Goal: Task Accomplishment & Management: Use online tool/utility

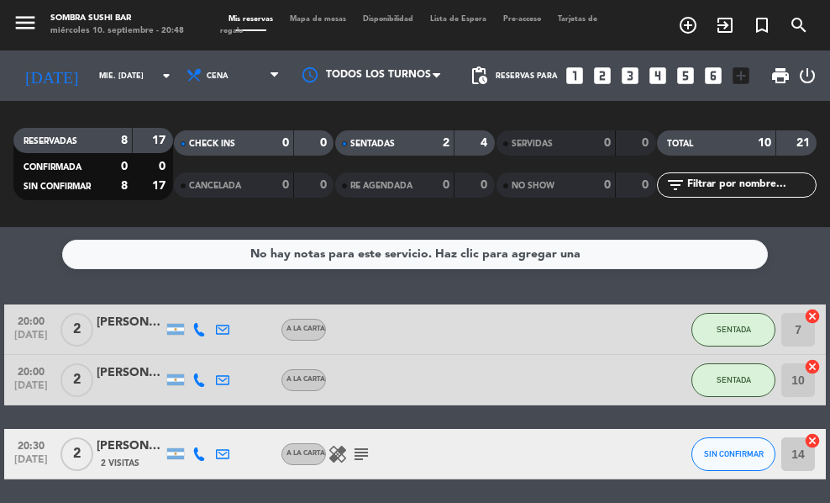
scroll to position [120, 0]
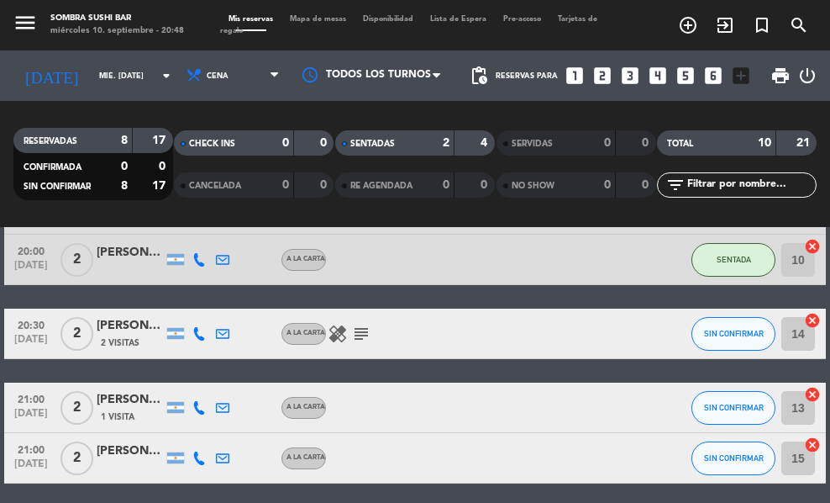
click at [368, 334] on icon "subject" at bounding box center [361, 334] width 20 height 20
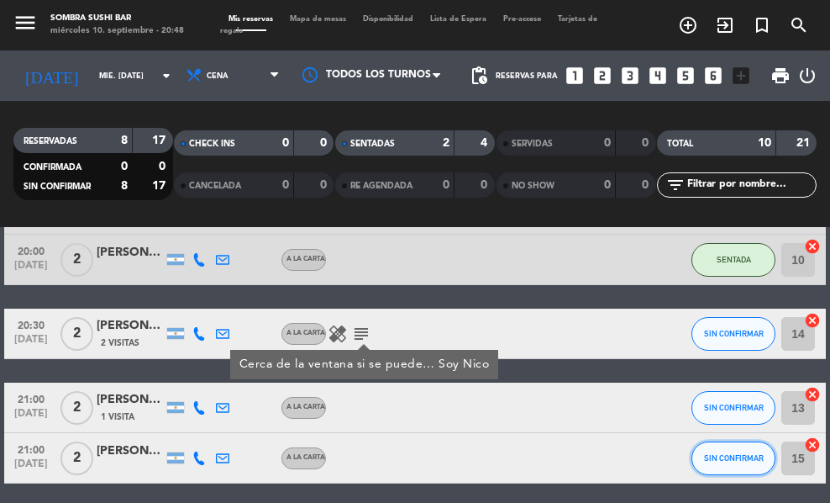
click at [729, 457] on span "SIN CONFIRMAR" at bounding box center [734, 457] width 60 height 9
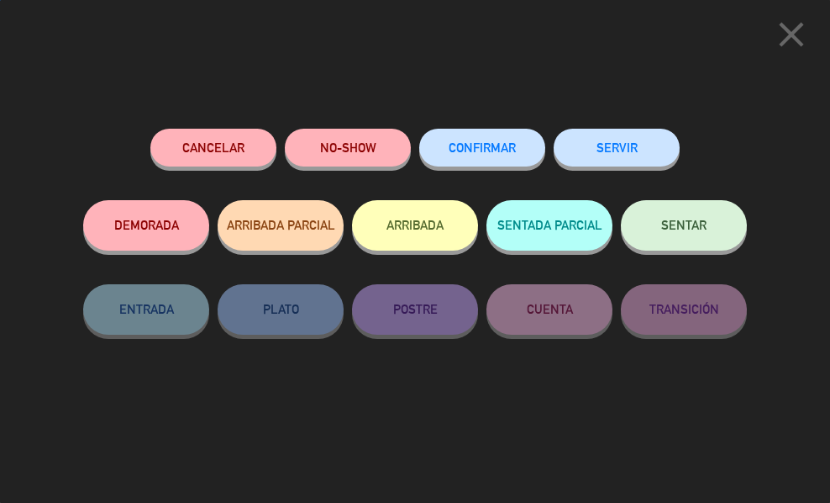
click at [684, 240] on button "SENTAR" at bounding box center [684, 225] width 126 height 50
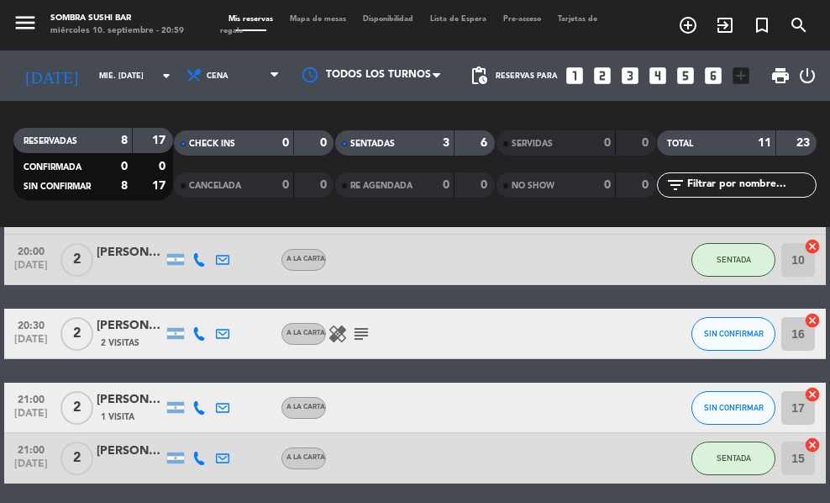
click at [433, 147] on div "3" at bounding box center [434, 143] width 34 height 19
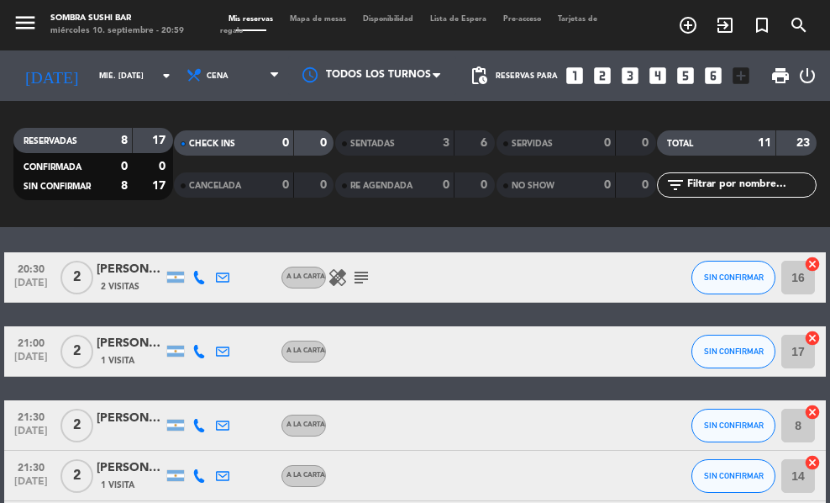
scroll to position [75, 0]
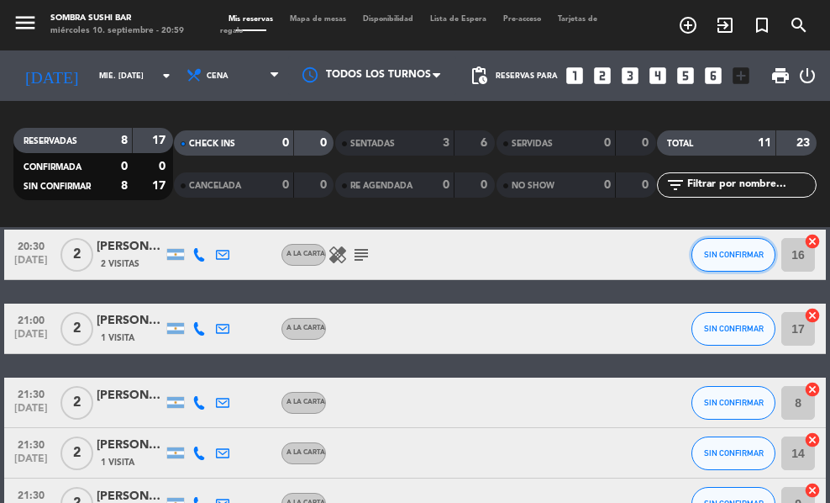
click at [724, 265] on button "SIN CONFIRMAR" at bounding box center [734, 255] width 84 height 34
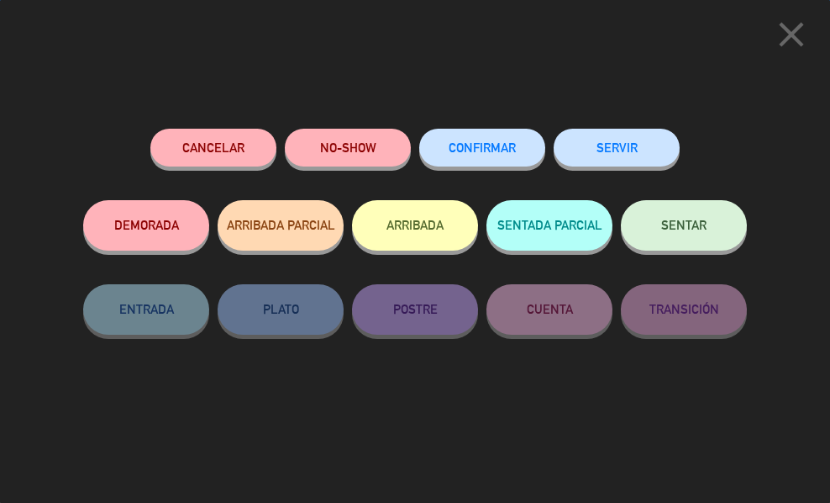
click at [705, 225] on span "SENTAR" at bounding box center [684, 225] width 45 height 14
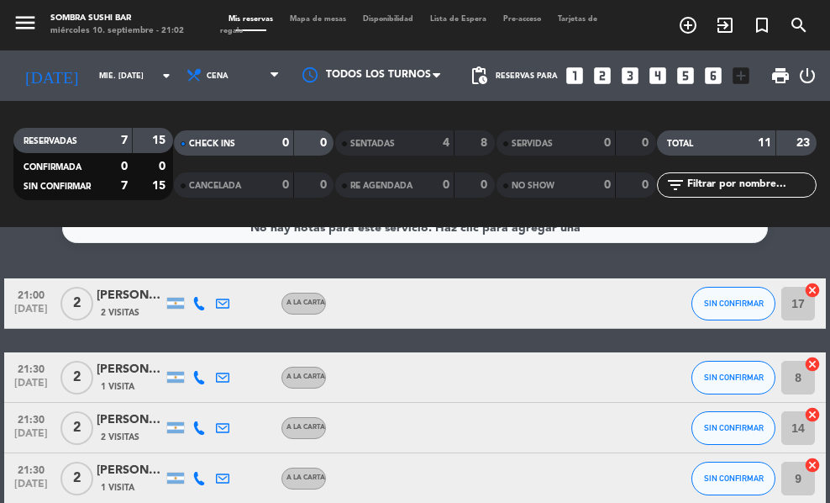
scroll to position [0, 0]
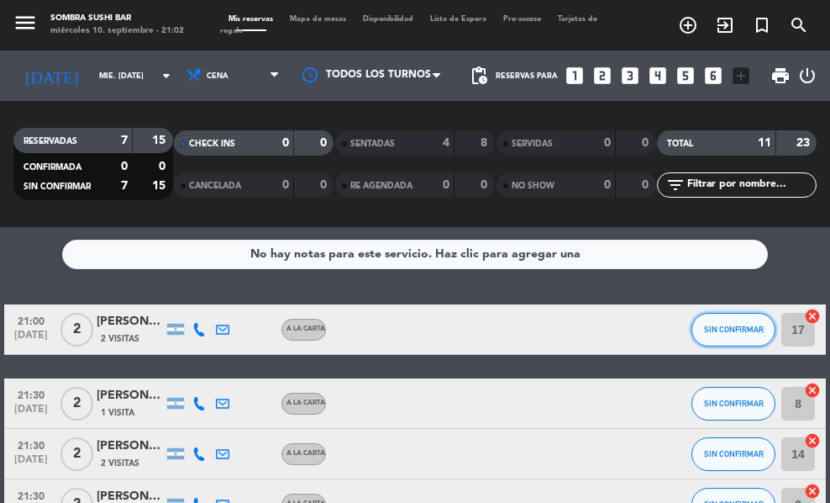
click at [732, 329] on span "SIN CONFIRMAR" at bounding box center [734, 328] width 60 height 9
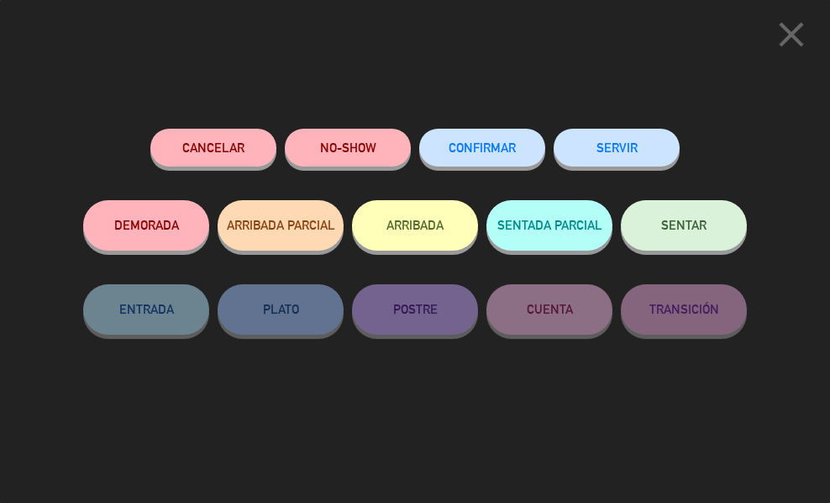
click at [693, 219] on button "SENTAR" at bounding box center [684, 225] width 126 height 50
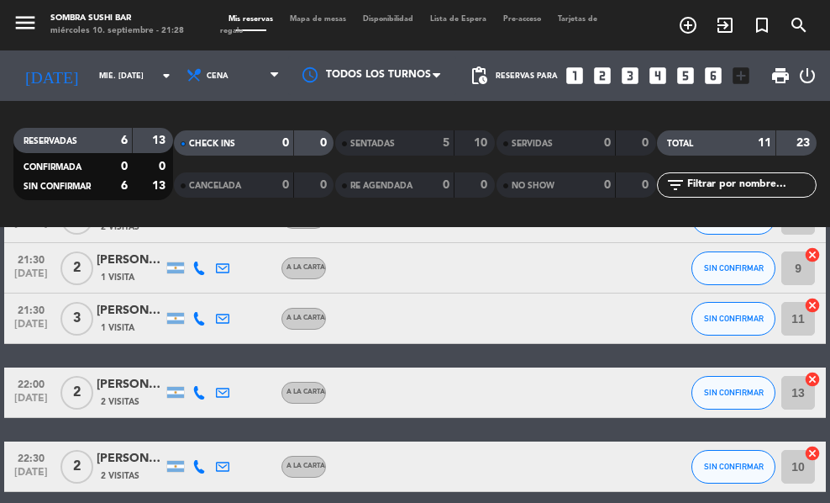
scroll to position [157, 0]
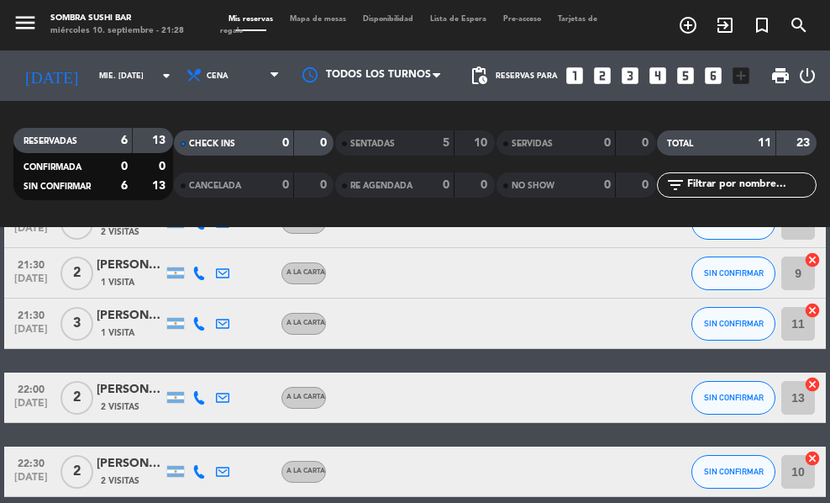
click at [452, 268] on div at bounding box center [396, 273] width 141 height 50
click at [472, 258] on div at bounding box center [489, 273] width 45 height 50
click at [701, 269] on button "SIN CONFIRMAR" at bounding box center [734, 273] width 84 height 34
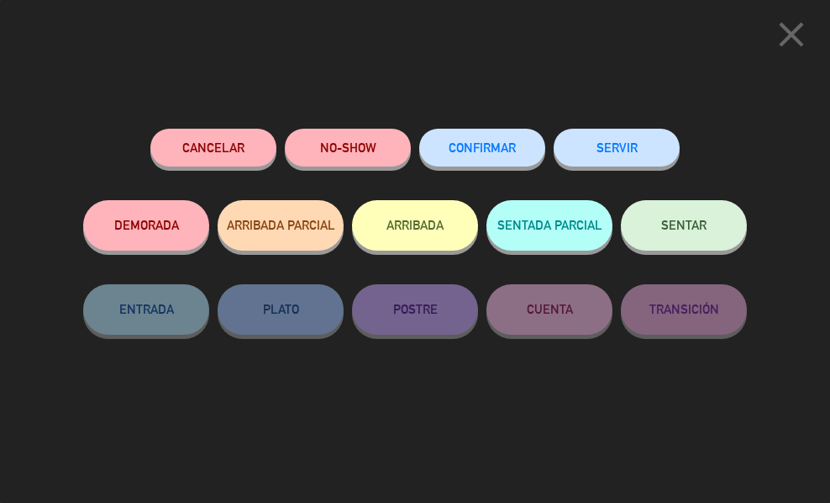
click at [673, 201] on div "SENTAR" at bounding box center [684, 242] width 126 height 84
click at [687, 223] on span "SENTAR" at bounding box center [684, 225] width 45 height 14
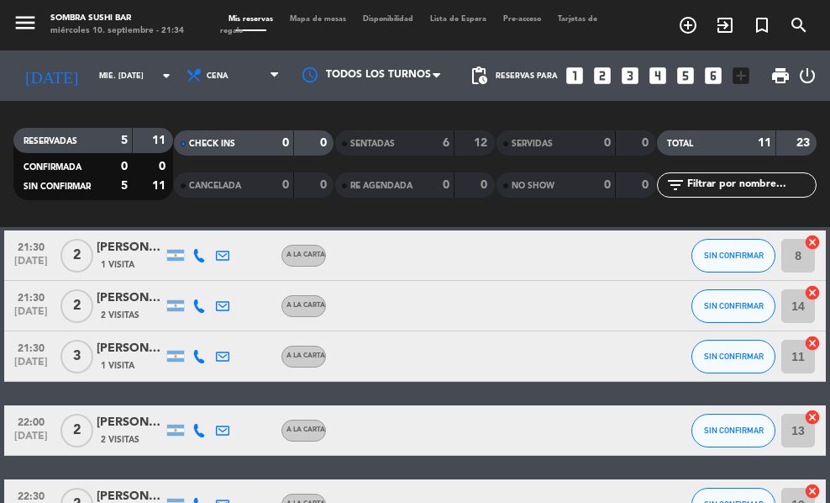
scroll to position [73, 0]
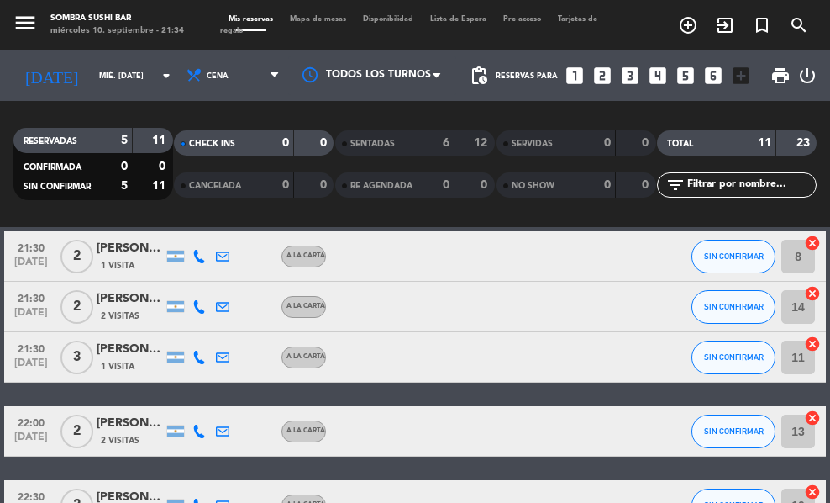
click at [27, 380] on div "21:30 [DATE]" at bounding box center [31, 357] width 54 height 50
click at [27, 367] on span "[DATE]" at bounding box center [31, 366] width 42 height 19
click at [77, 356] on span "3" at bounding box center [77, 357] width 33 height 34
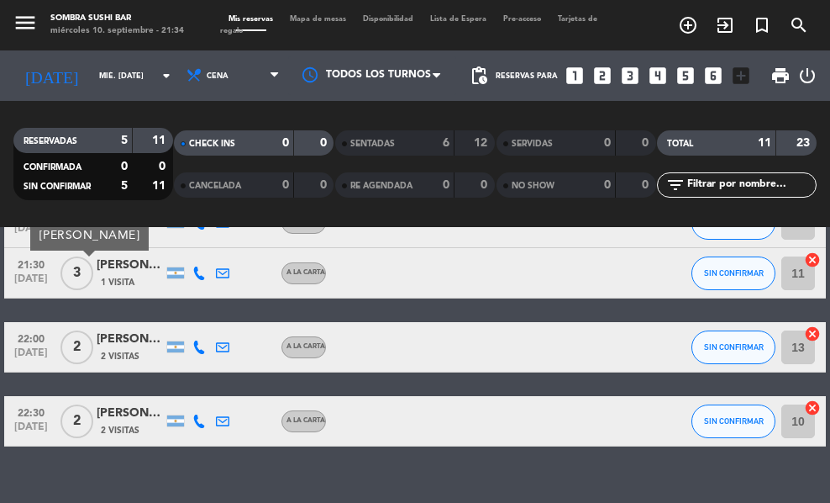
scroll to position [165, 0]
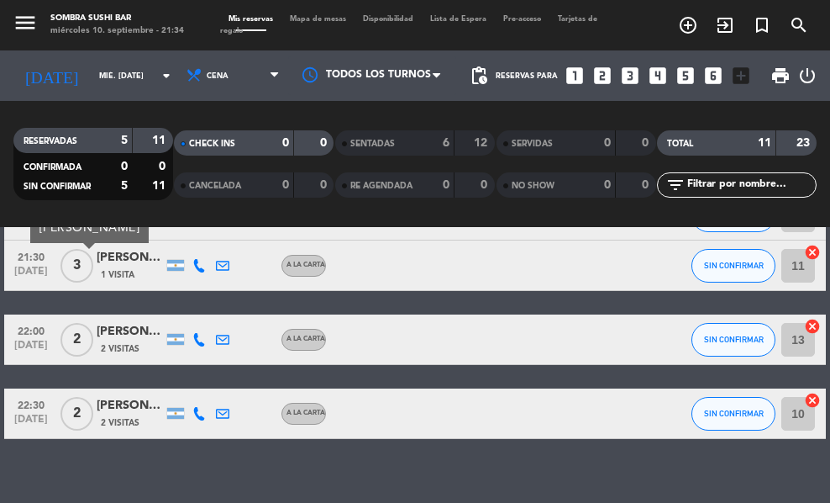
click at [77, 339] on span "2" at bounding box center [77, 340] width 33 height 34
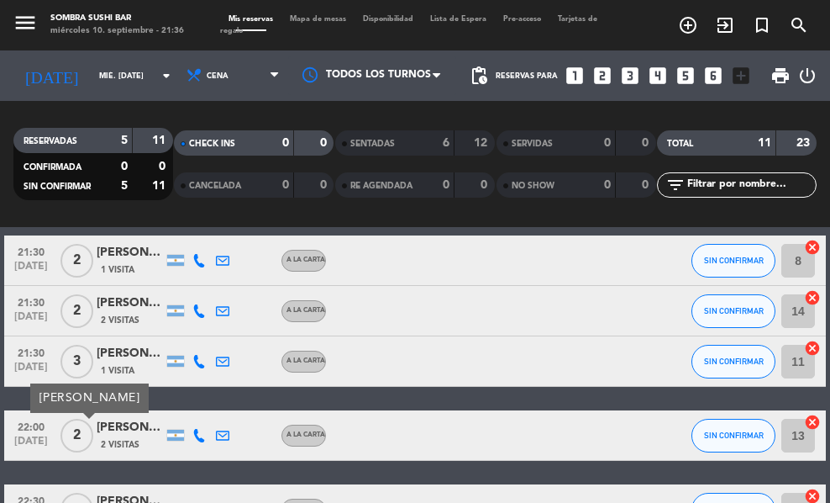
scroll to position [72, 0]
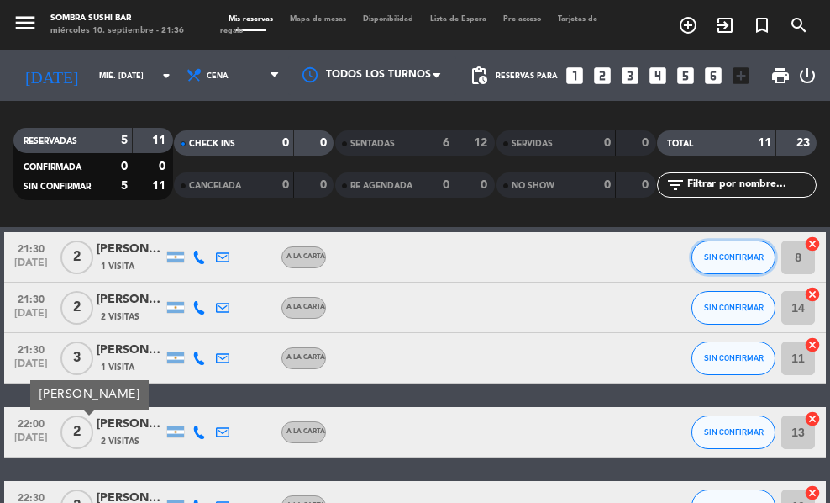
click at [738, 256] on span "SIN CONFIRMAR" at bounding box center [734, 256] width 60 height 9
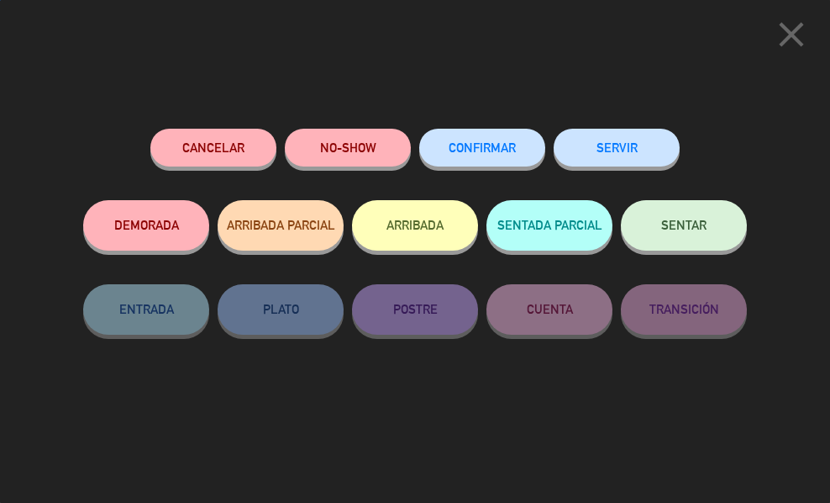
click at [681, 224] on span "SENTAR" at bounding box center [684, 225] width 45 height 14
click at [660, 230] on button "SENTAR" at bounding box center [684, 225] width 126 height 50
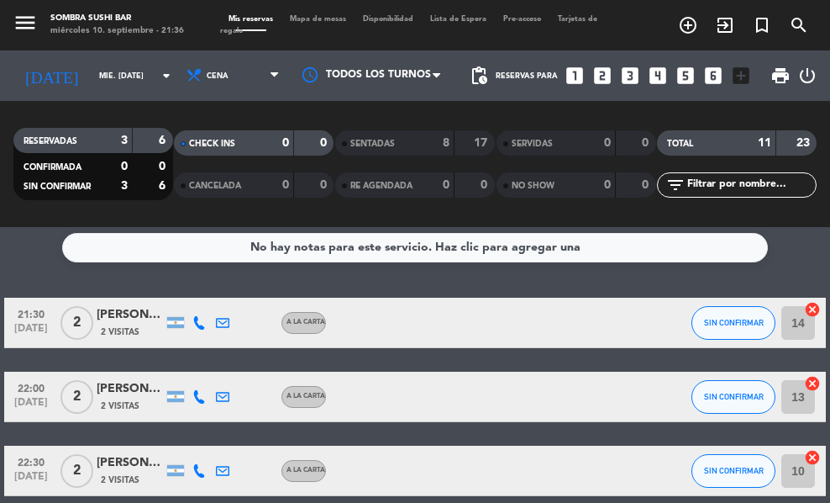
scroll to position [0, 0]
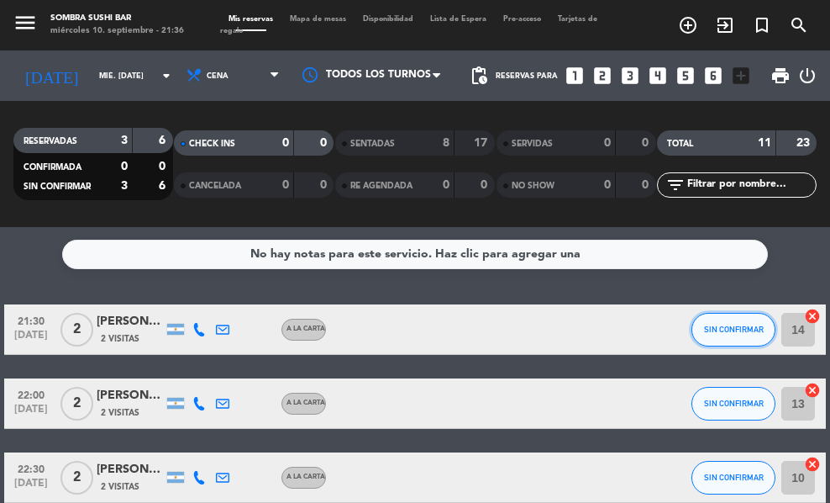
click at [728, 329] on span "SIN CONFIRMAR" at bounding box center [734, 328] width 60 height 9
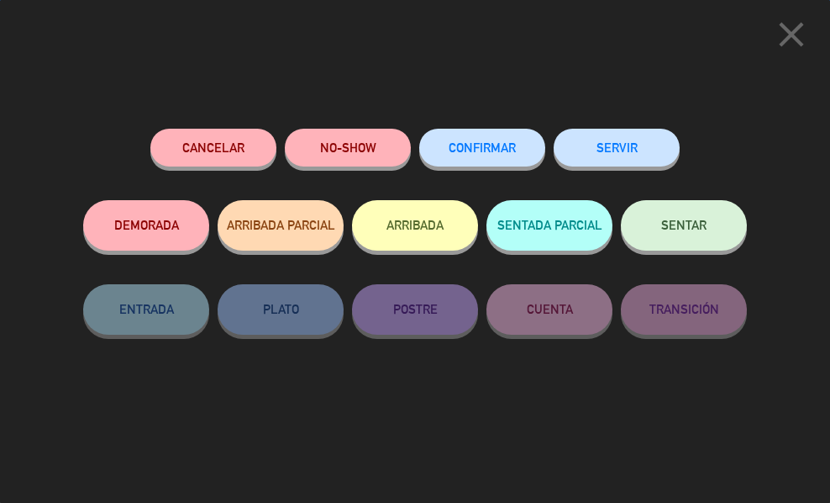
click at [659, 243] on button "SENTAR" at bounding box center [684, 225] width 126 height 50
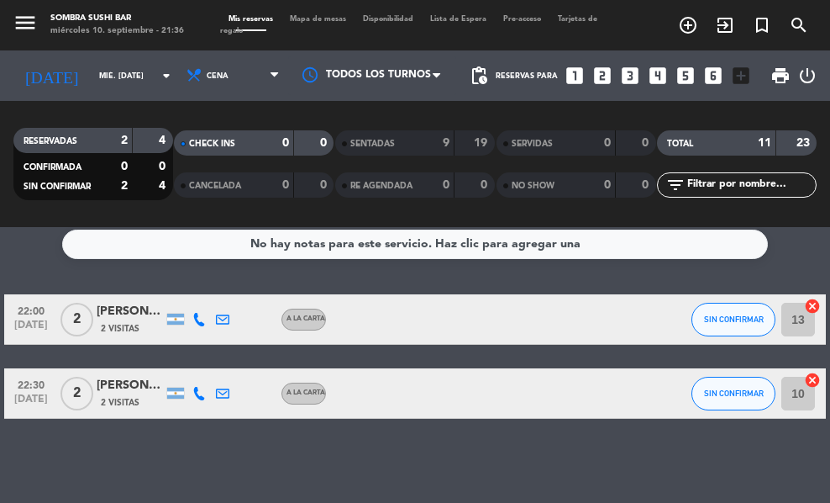
scroll to position [9, 0]
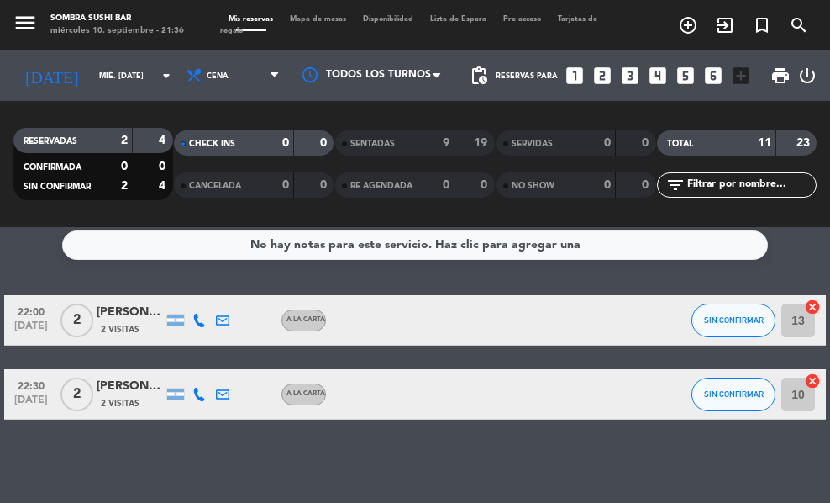
click at [365, 140] on span "SENTADAS" at bounding box center [373, 144] width 45 height 8
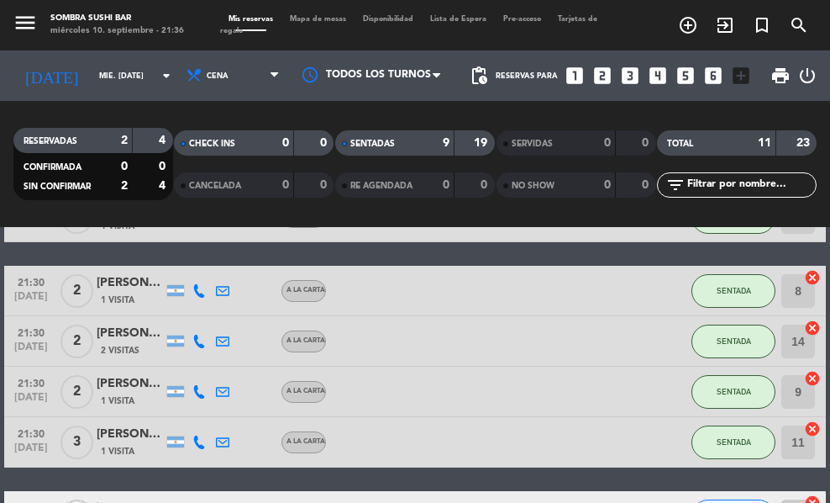
scroll to position [362, 0]
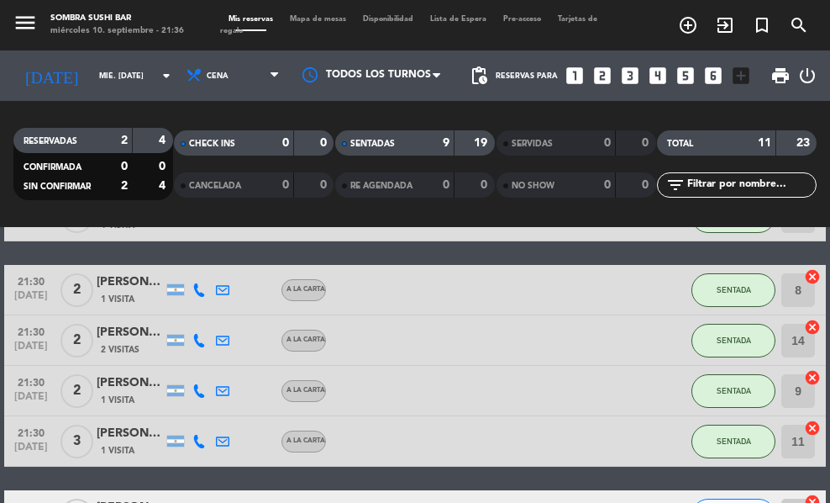
click at [125, 438] on div "[PERSON_NAME]" at bounding box center [130, 433] width 67 height 19
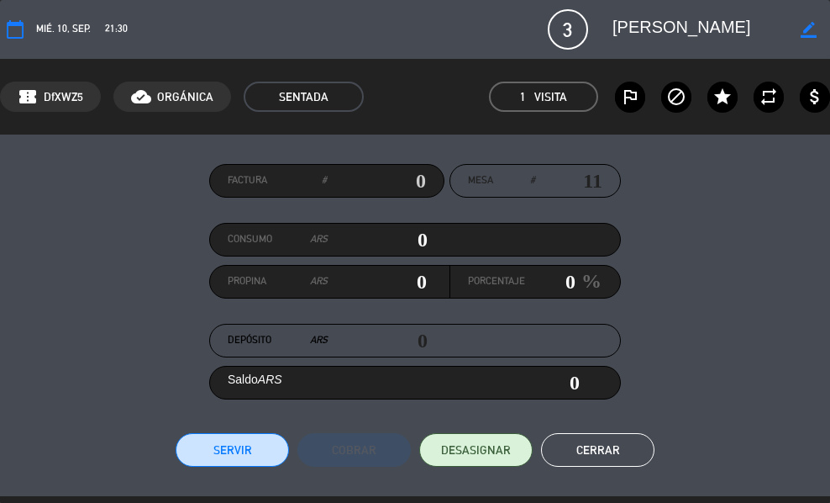
click at [587, 449] on button "Cerrar" at bounding box center [597, 450] width 113 height 34
